Goal: Information Seeking & Learning: Learn about a topic

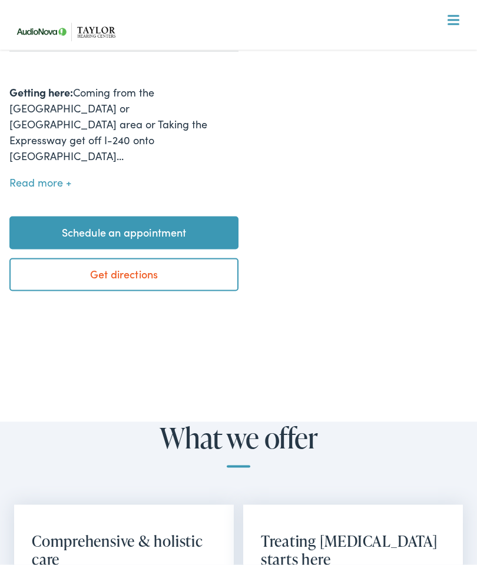
scroll to position [593, 0]
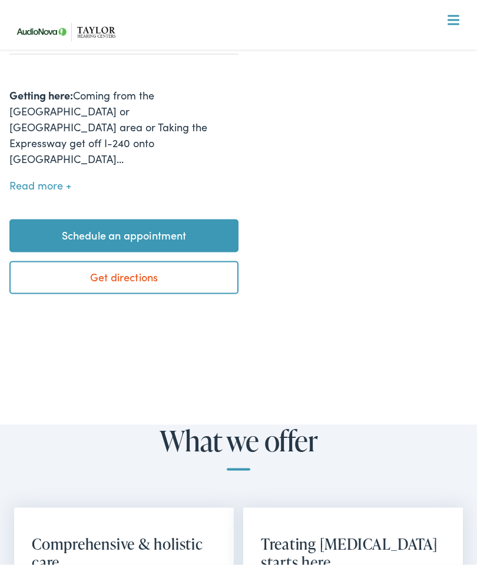
click at [459, 17] on nav "What We Offer Comprehensive & Holistic Care Hearing Testing & Evaluation Hearin…" at bounding box center [238, 121] width 458 height 242
click at [454, 22] on div at bounding box center [453, 21] width 12 height 12
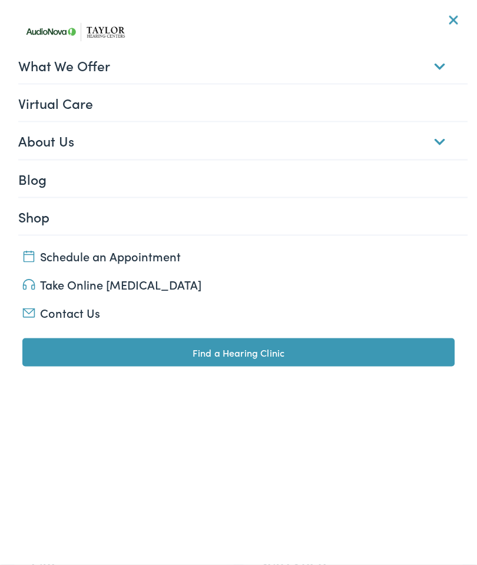
scroll to position [594, 0]
click at [49, 213] on link "Shop" at bounding box center [242, 216] width 449 height 36
click at [35, 211] on link "Shop" at bounding box center [242, 216] width 449 height 36
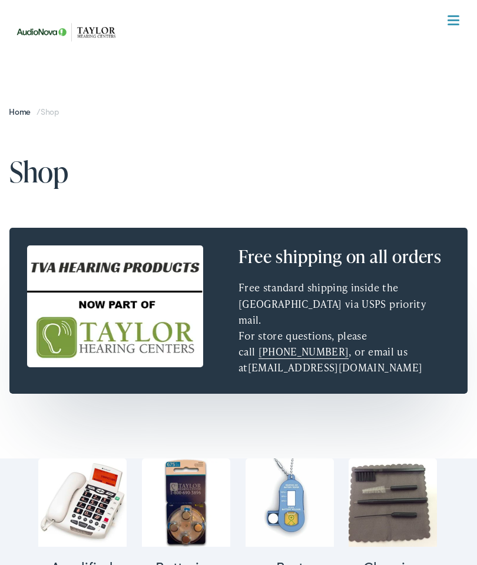
click at [95, 28] on img at bounding box center [68, 32] width 118 height 42
click at [54, 35] on img at bounding box center [68, 32] width 118 height 42
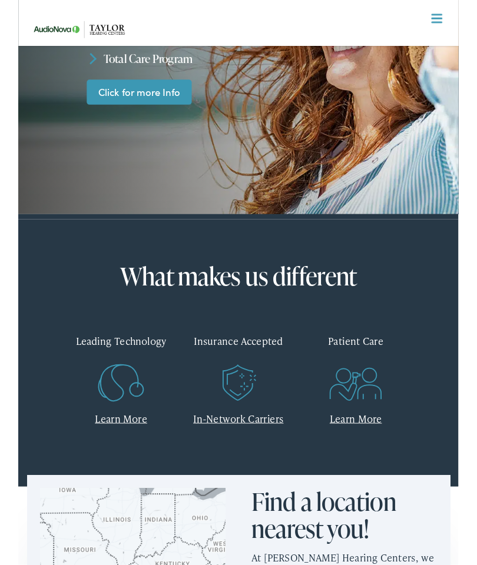
scroll to position [139, 0]
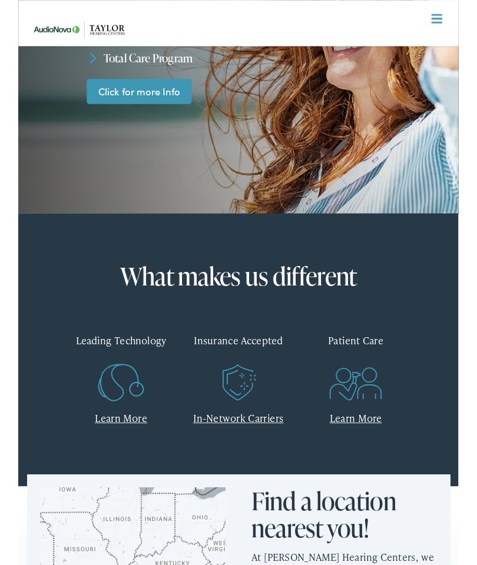
click at [119, 386] on icon at bounding box center [111, 415] width 59 height 59
click at [124, 445] on link "Learn More" at bounding box center [111, 452] width 56 height 15
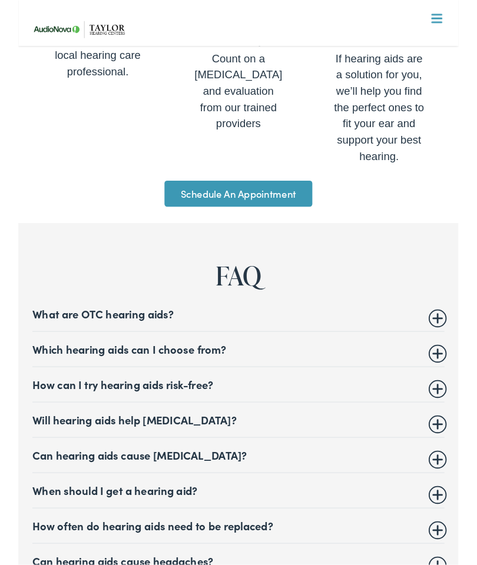
scroll to position [4663, 0]
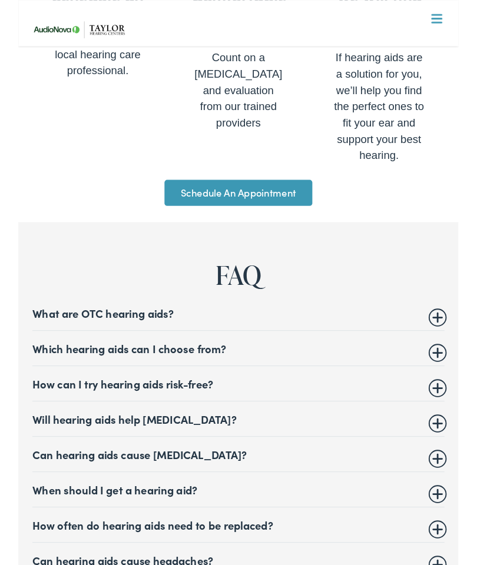
click at [236, 370] on summary "Which hearing aids can I choose from?" at bounding box center [238, 377] width 446 height 14
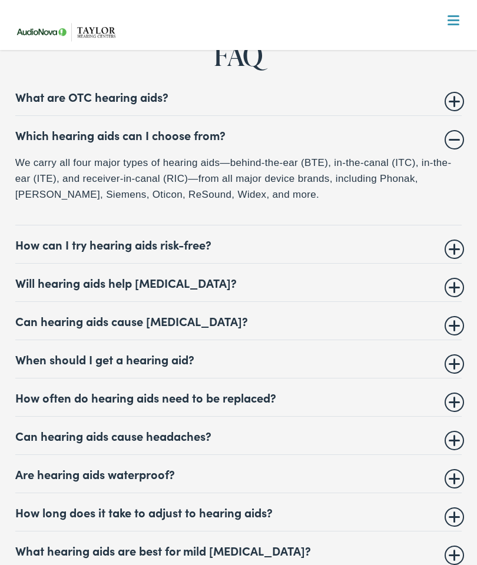
scroll to position [4905, 0]
